Goal: Task Accomplishment & Management: Complete application form

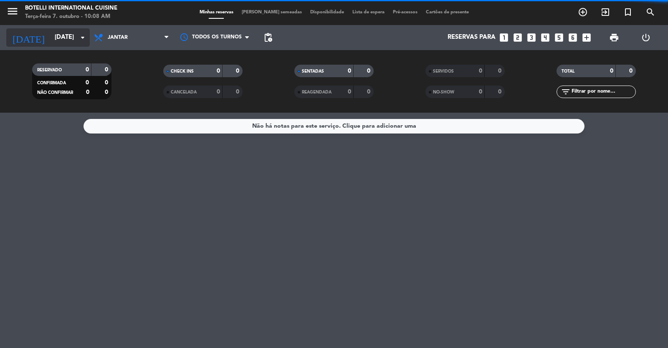
click at [68, 39] on input "[DATE]" at bounding box center [90, 38] width 81 height 16
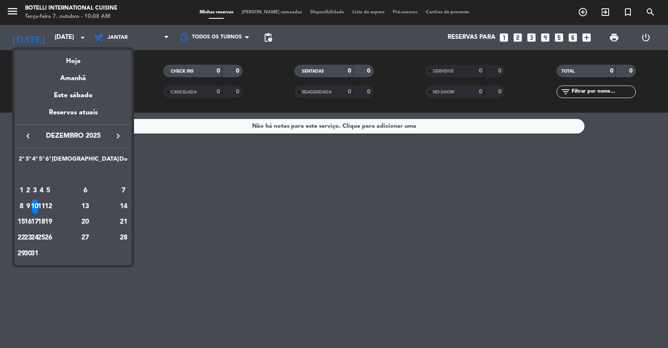
click at [25, 131] on icon "keyboard_arrow_left" at bounding box center [28, 136] width 10 height 10
click at [26, 132] on icon "keyboard_arrow_left" at bounding box center [28, 136] width 10 height 10
click at [45, 205] on div "9" at bounding box center [41, 206] width 6 height 14
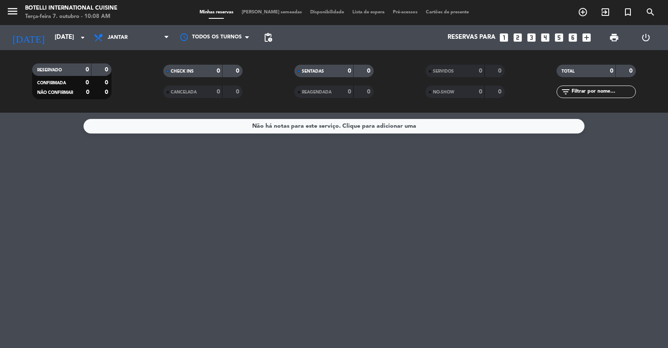
type input "Qui 9 out"
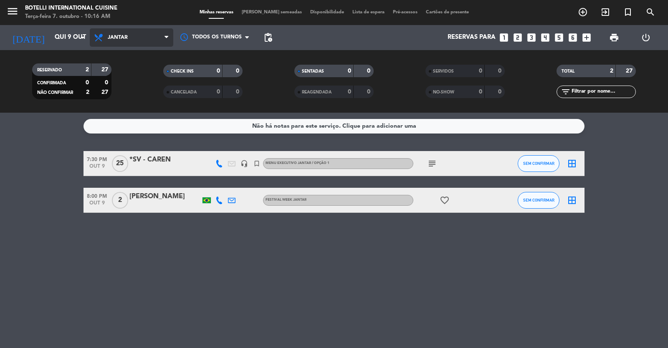
click at [131, 40] on span "Jantar" at bounding box center [131, 37] width 83 height 18
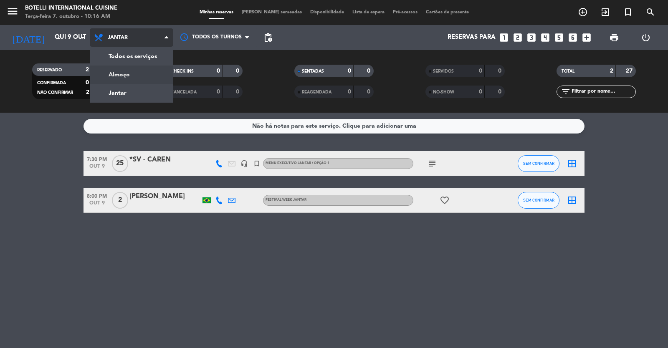
click at [137, 68] on div "menu Botelli International Cuisine Terça-feira 7. outubro - 10:16 AM Minhas res…" at bounding box center [334, 56] width 668 height 113
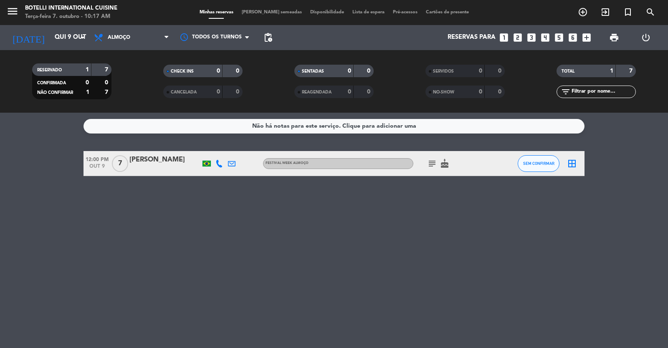
click at [431, 38] on icon "looks_6" at bounding box center [572, 37] width 11 height 11
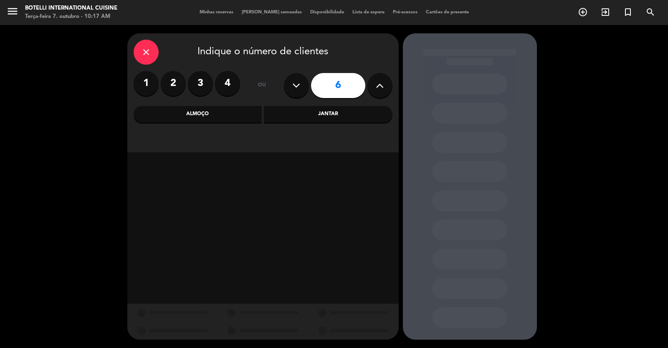
click at [195, 114] on div "Almoço" at bounding box center [198, 114] width 129 height 17
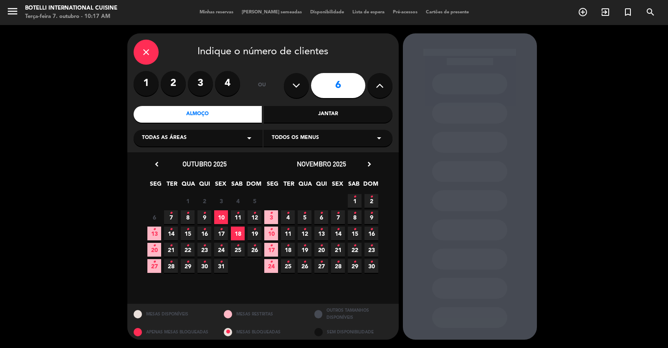
click at [206, 214] on span "9 •" at bounding box center [204, 217] width 14 height 14
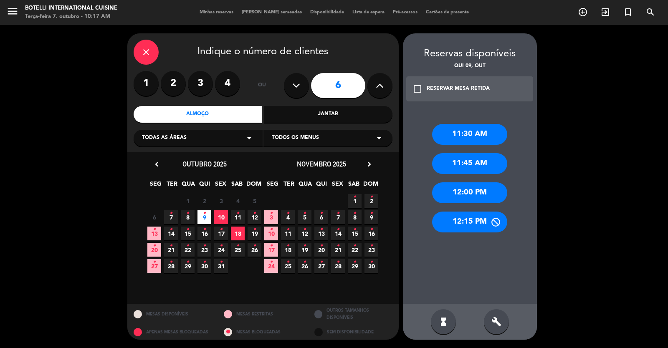
click at [431, 219] on div "12:15 PM" at bounding box center [469, 222] width 75 height 21
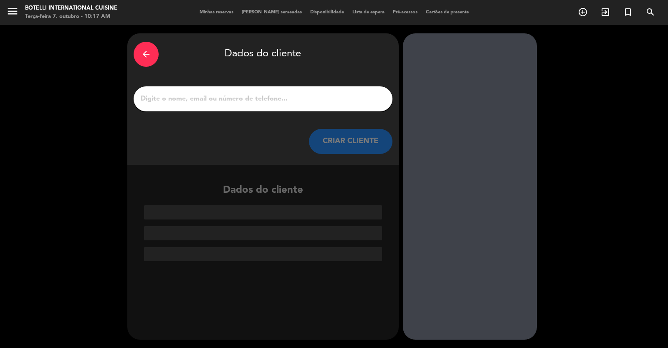
drag, startPoint x: 216, startPoint y: 96, endPoint x: 225, endPoint y: 88, distance: 12.4
click at [224, 89] on div at bounding box center [263, 98] width 259 height 25
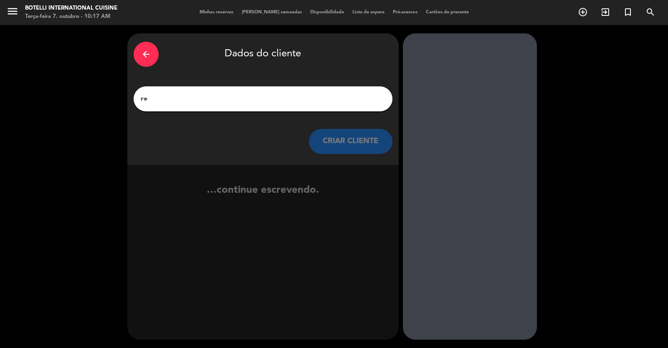
type input "r"
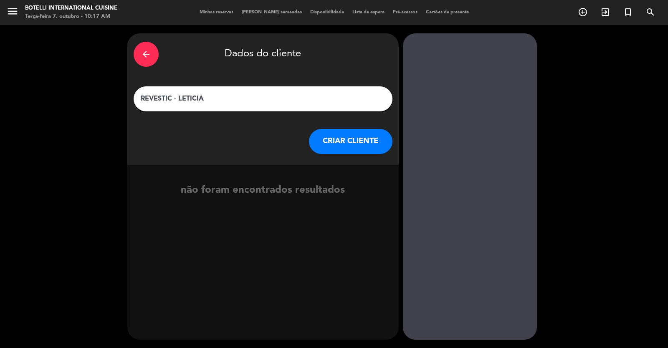
type input "REVESTIC - LETICIA"
click at [360, 145] on button "CRIAR CLIENTE" at bounding box center [350, 141] width 83 height 25
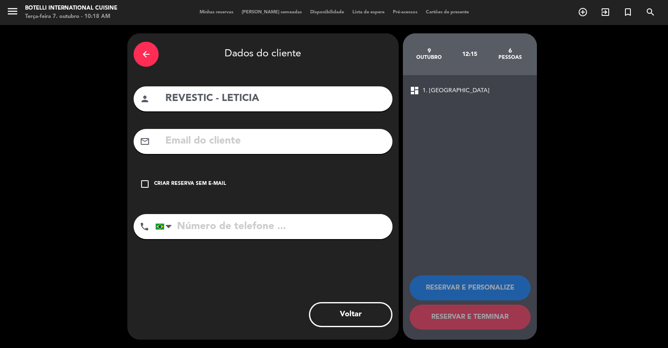
click at [151, 184] on div "check_box_outline_blank Criar reserva sem e-mail" at bounding box center [263, 183] width 259 height 25
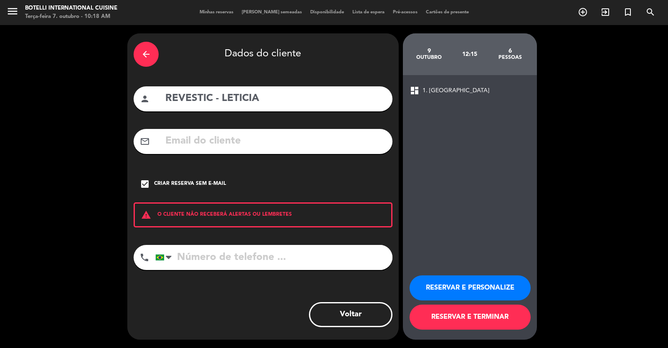
click at [197, 251] on input "tel" at bounding box center [273, 257] width 237 height 25
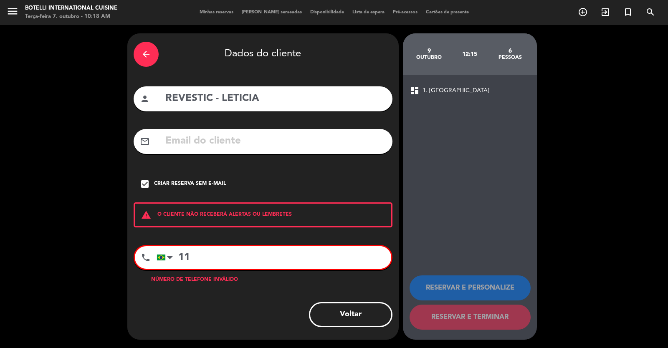
type input "1"
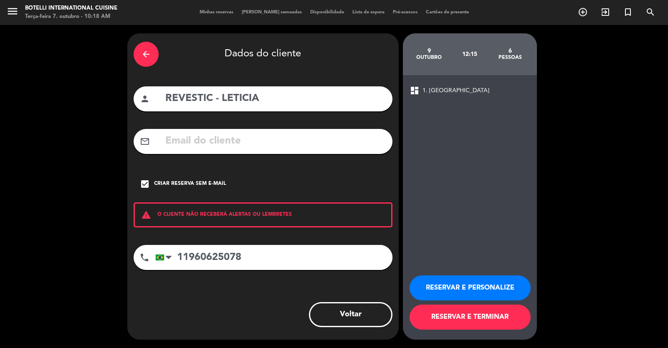
type input "11960625078"
click at [431, 315] on button "RESERVAR E TERMINAR" at bounding box center [469, 317] width 121 height 25
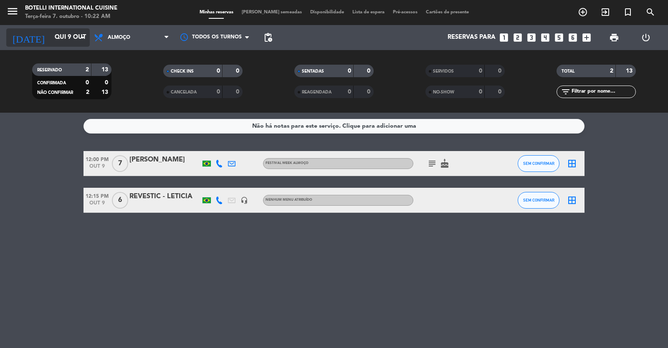
click at [50, 33] on input "Qui 9 out" at bounding box center [90, 38] width 81 height 16
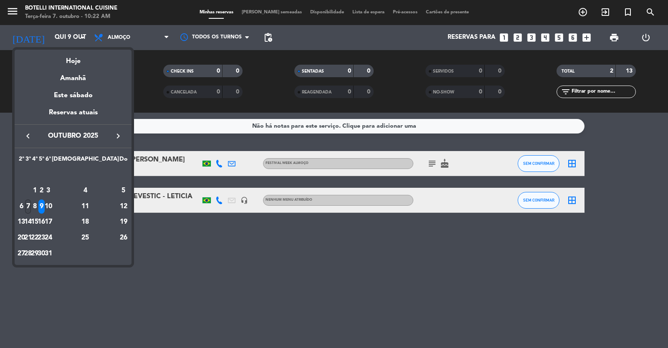
click at [31, 205] on div "7" at bounding box center [28, 206] width 6 height 14
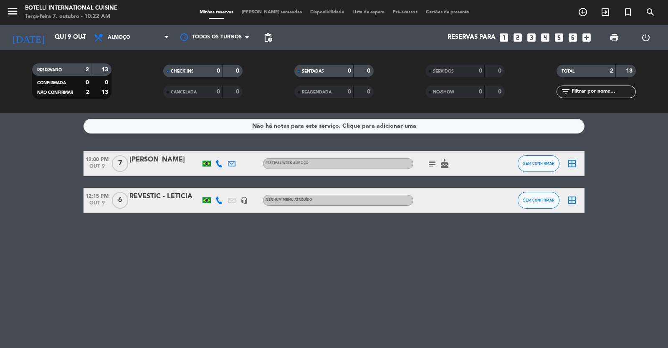
type input "Ter 7 out"
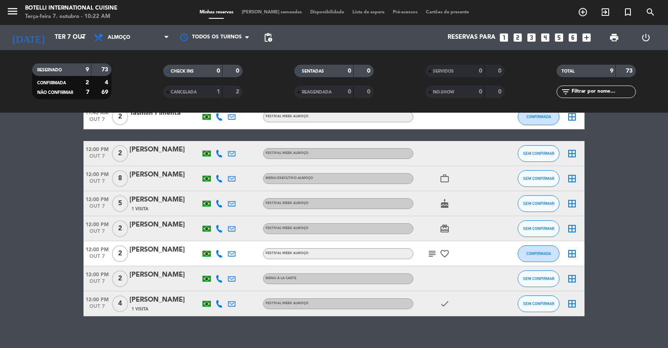
scroll to position [93, 0]
